Goal: Task Accomplishment & Management: Manage account settings

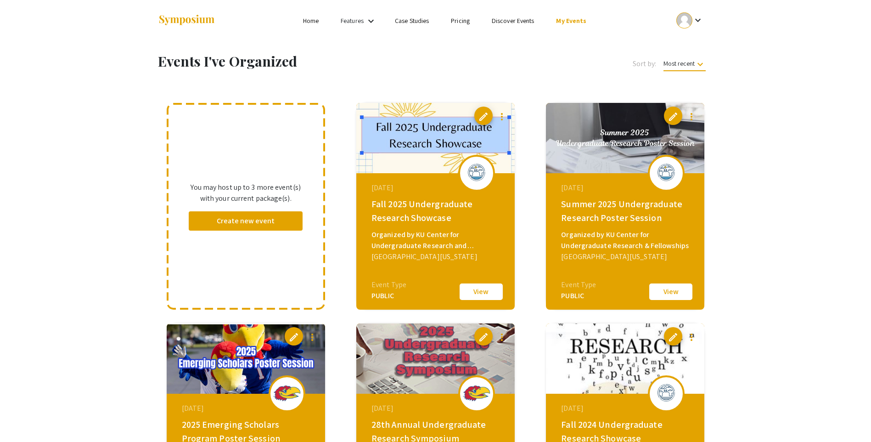
click at [489, 292] on button "View" at bounding box center [481, 291] width 46 height 19
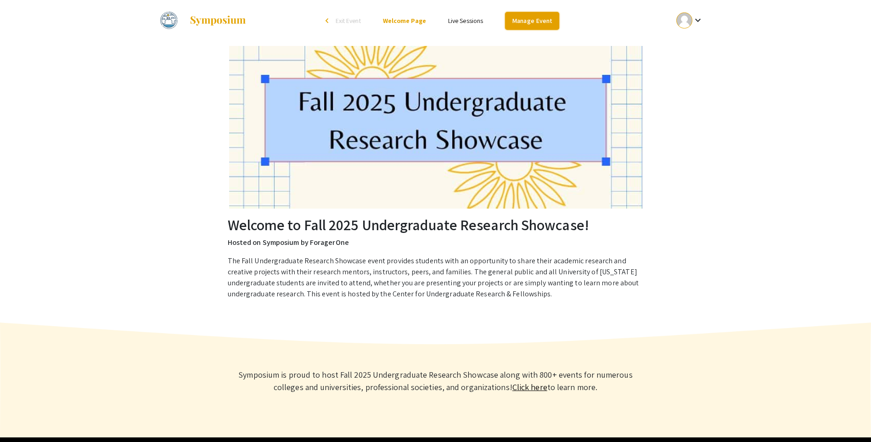
click at [548, 18] on link "Manage Event" at bounding box center [532, 21] width 54 height 18
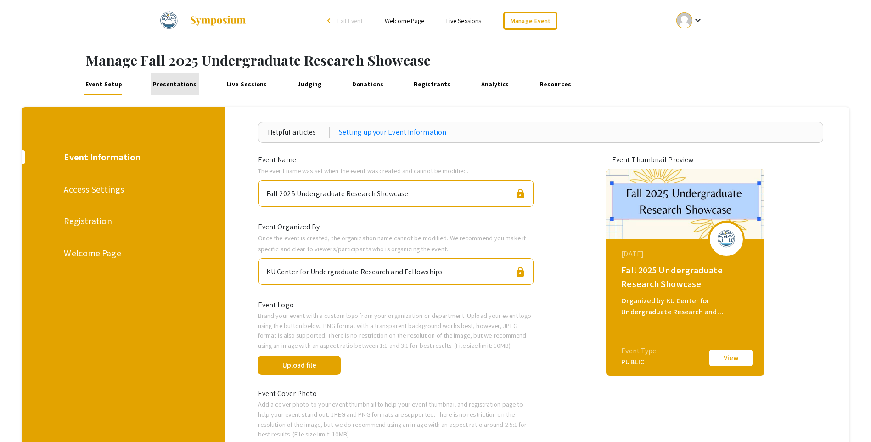
click at [176, 81] on link "Presentations" at bounding box center [175, 84] width 48 height 22
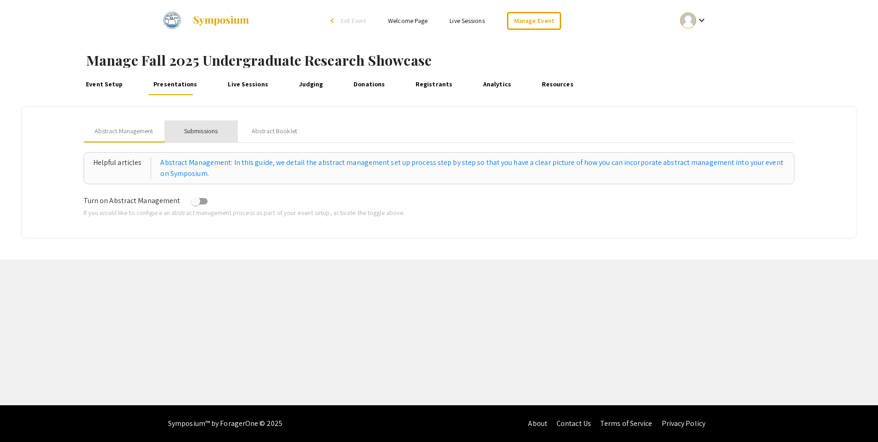
click at [189, 128] on div "Submissions" at bounding box center [201, 131] width 34 height 10
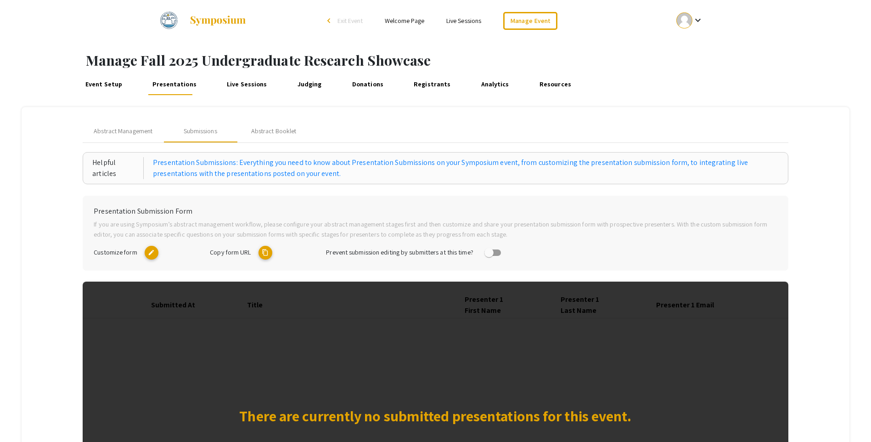
click at [267, 253] on mat-icon "content_copy" at bounding box center [265, 253] width 14 height 14
click at [114, 79] on link "Event Setup" at bounding box center [103, 84] width 41 height 22
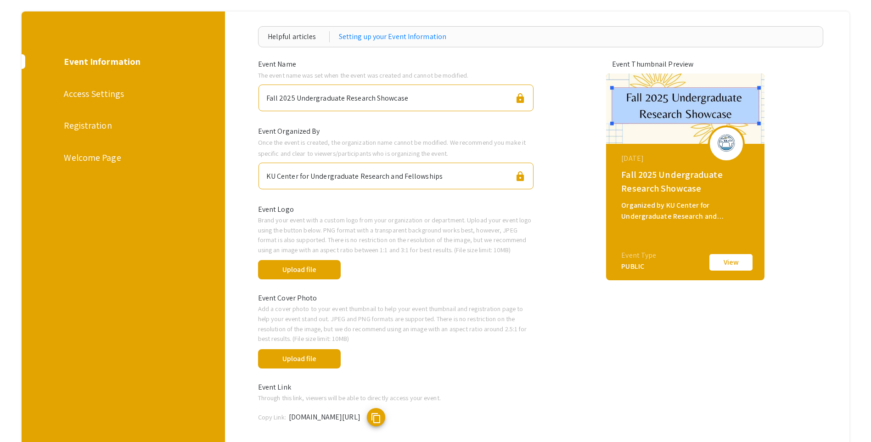
scroll to position [79, 0]
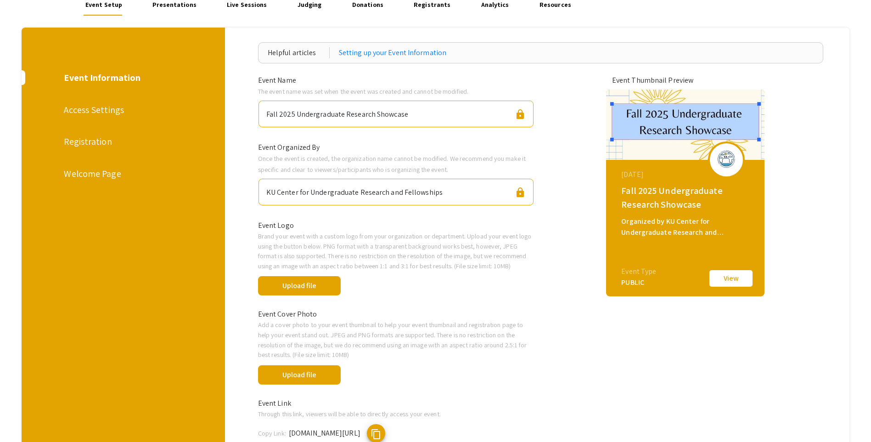
click at [120, 142] on div "Registration" at bounding box center [122, 141] width 117 height 14
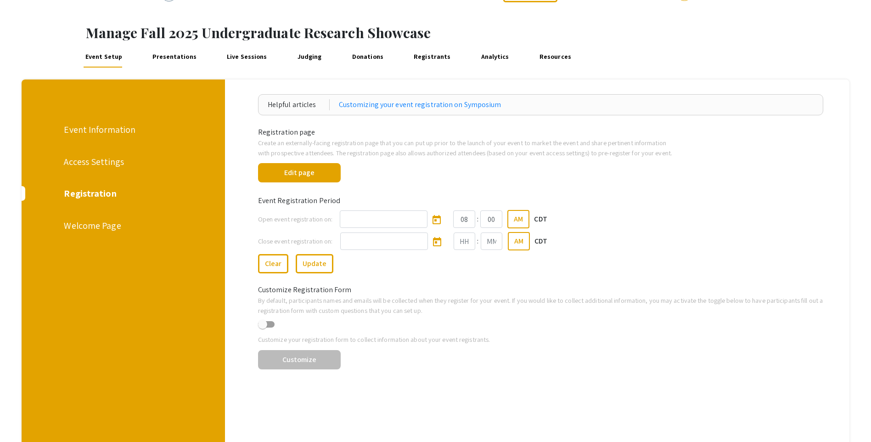
scroll to position [19, 0]
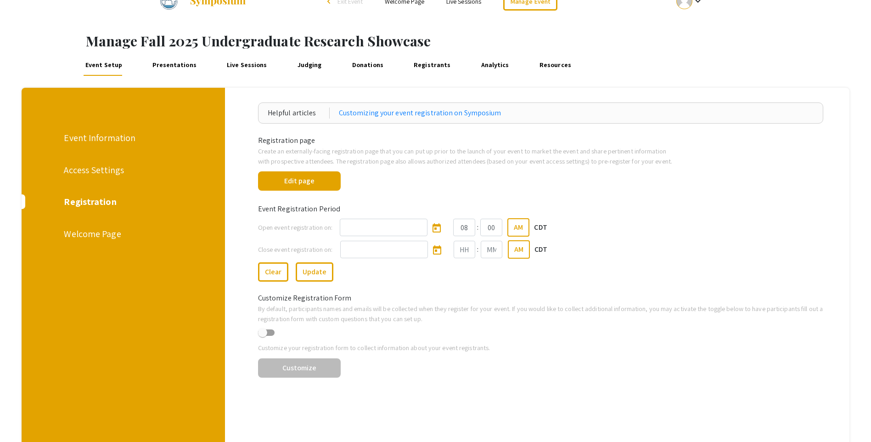
click at [117, 229] on div "Welcome Page" at bounding box center [122, 234] width 117 height 14
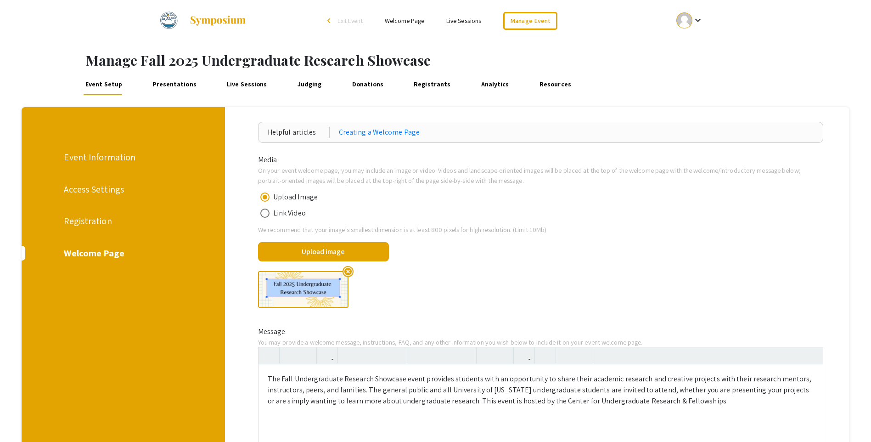
click at [120, 184] on div "Access Settings" at bounding box center [122, 189] width 117 height 14
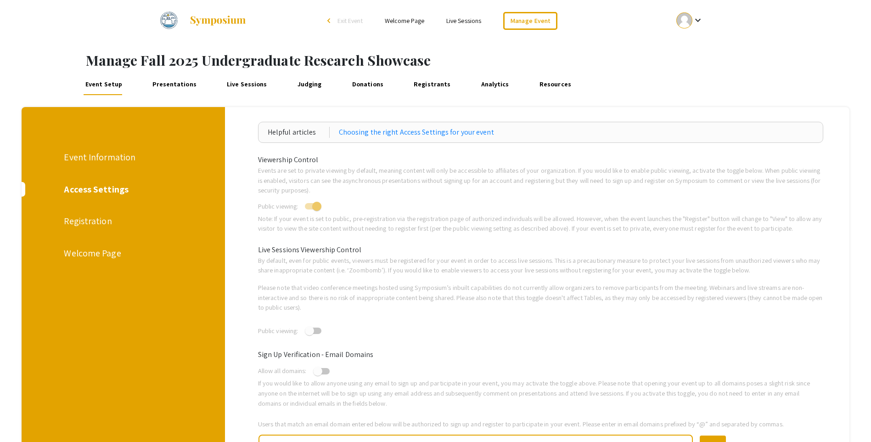
click at [183, 91] on link "Presentations" at bounding box center [175, 84] width 48 height 22
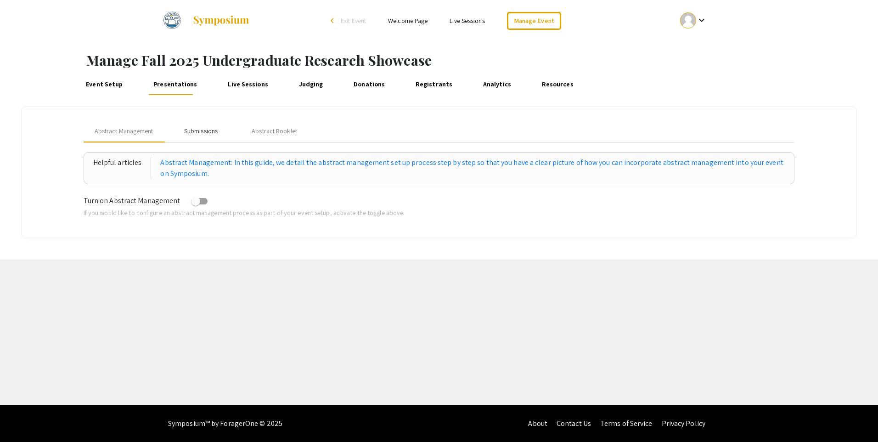
click at [204, 135] on div "Submissions" at bounding box center [201, 131] width 34 height 10
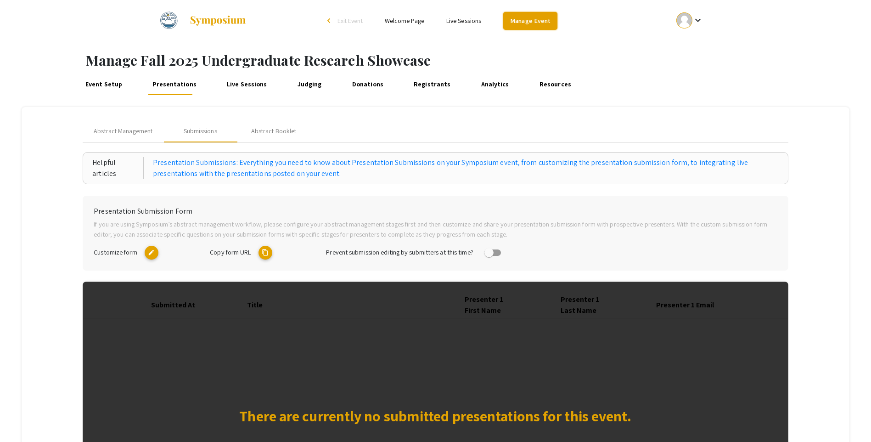
click at [519, 24] on link "Manage Event" at bounding box center [530, 21] width 54 height 18
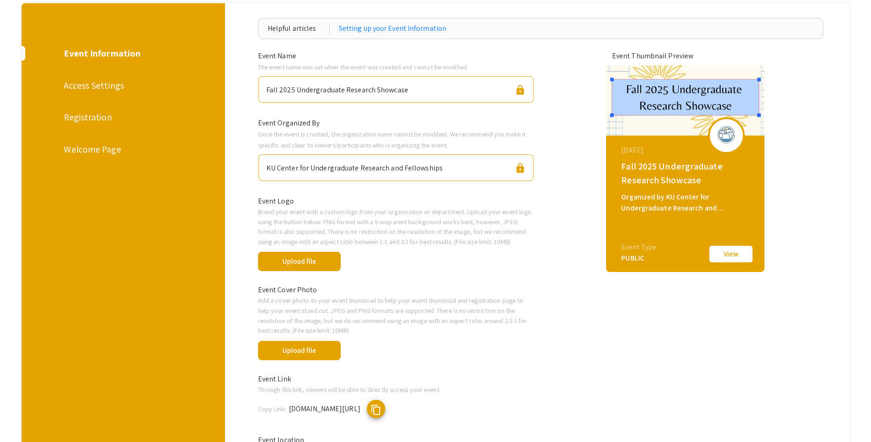
scroll to position [46, 0]
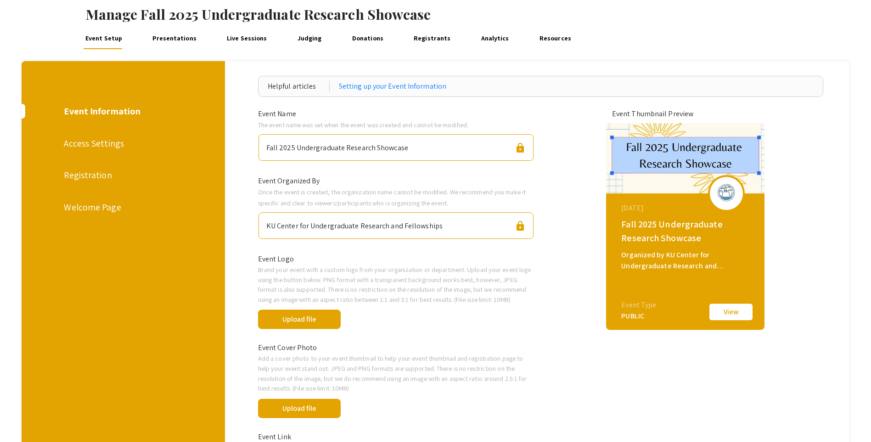
click at [754, 312] on button "View" at bounding box center [731, 311] width 46 height 19
